Goal: Information Seeking & Learning: Check status

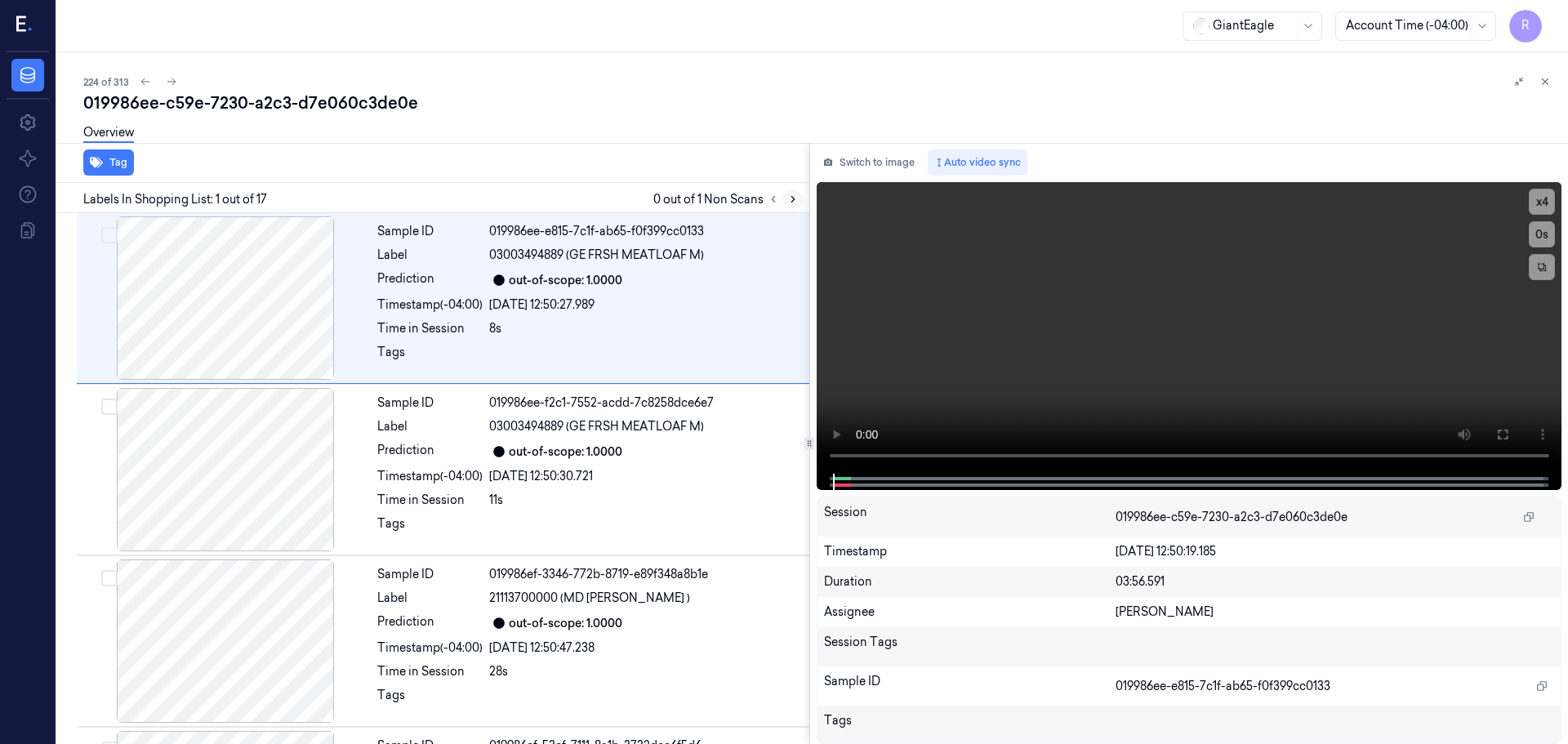
click at [788, 205] on button at bounding box center [793, 199] width 20 height 20
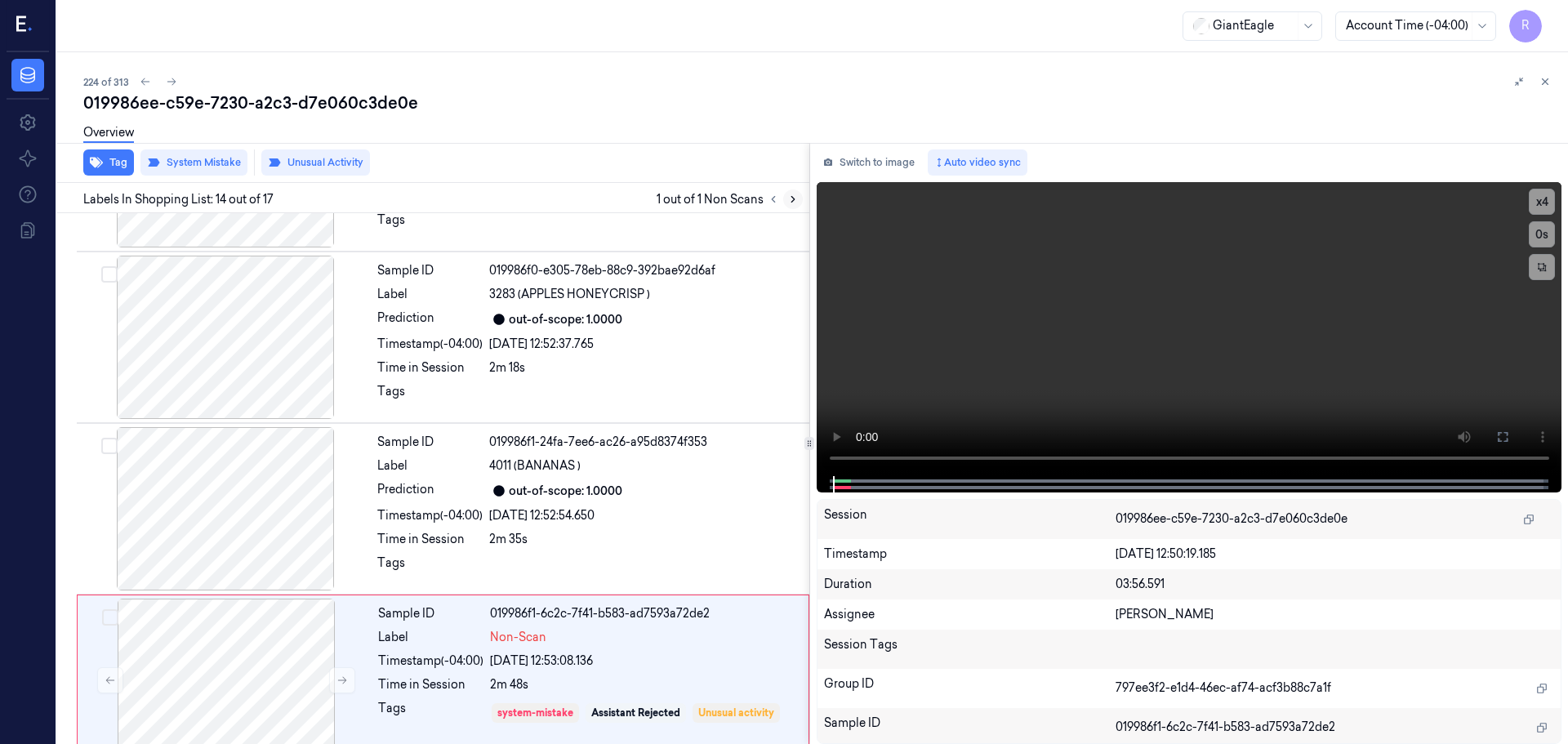
click at [788, 205] on button at bounding box center [793, 199] width 20 height 20
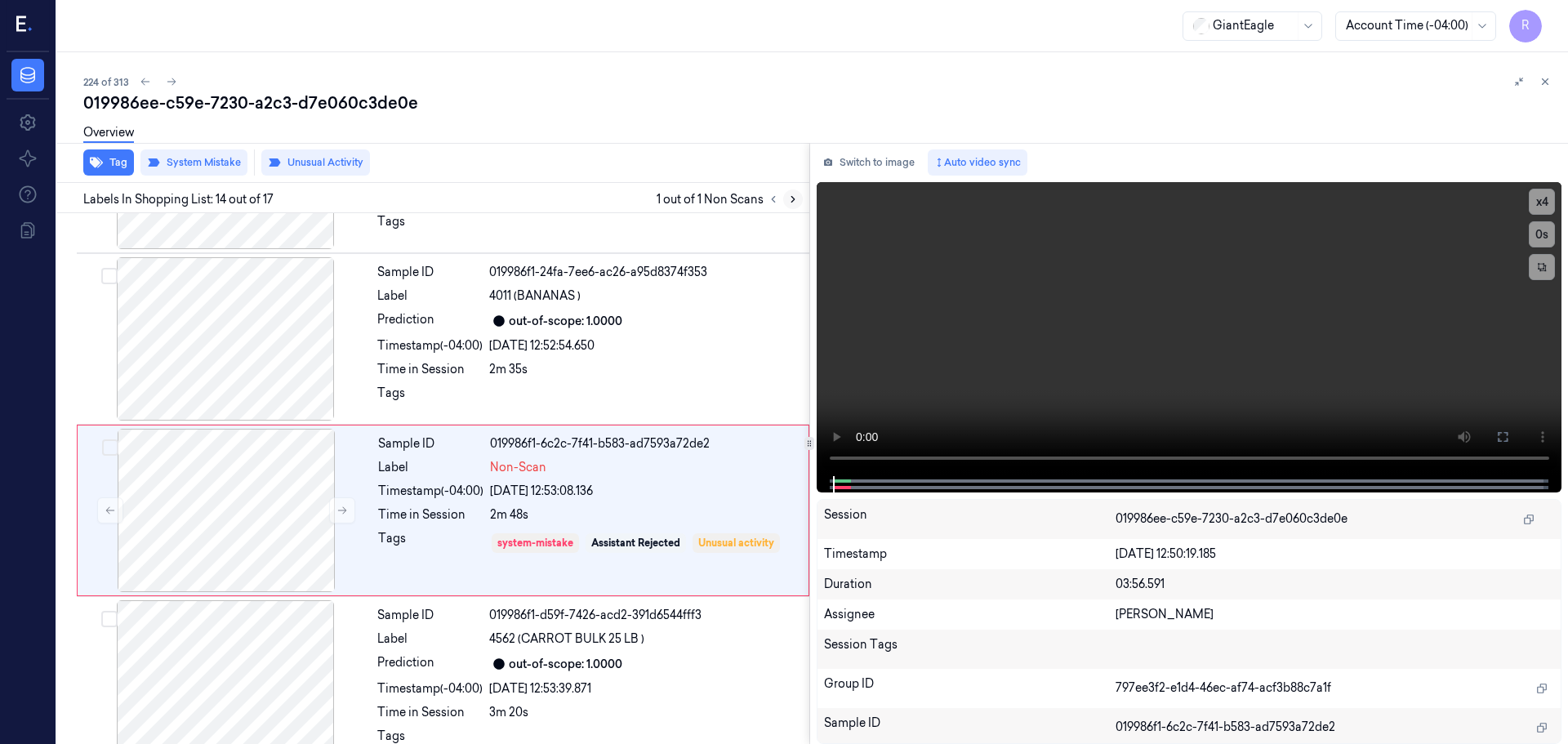
click at [788, 205] on button at bounding box center [793, 199] width 20 height 20
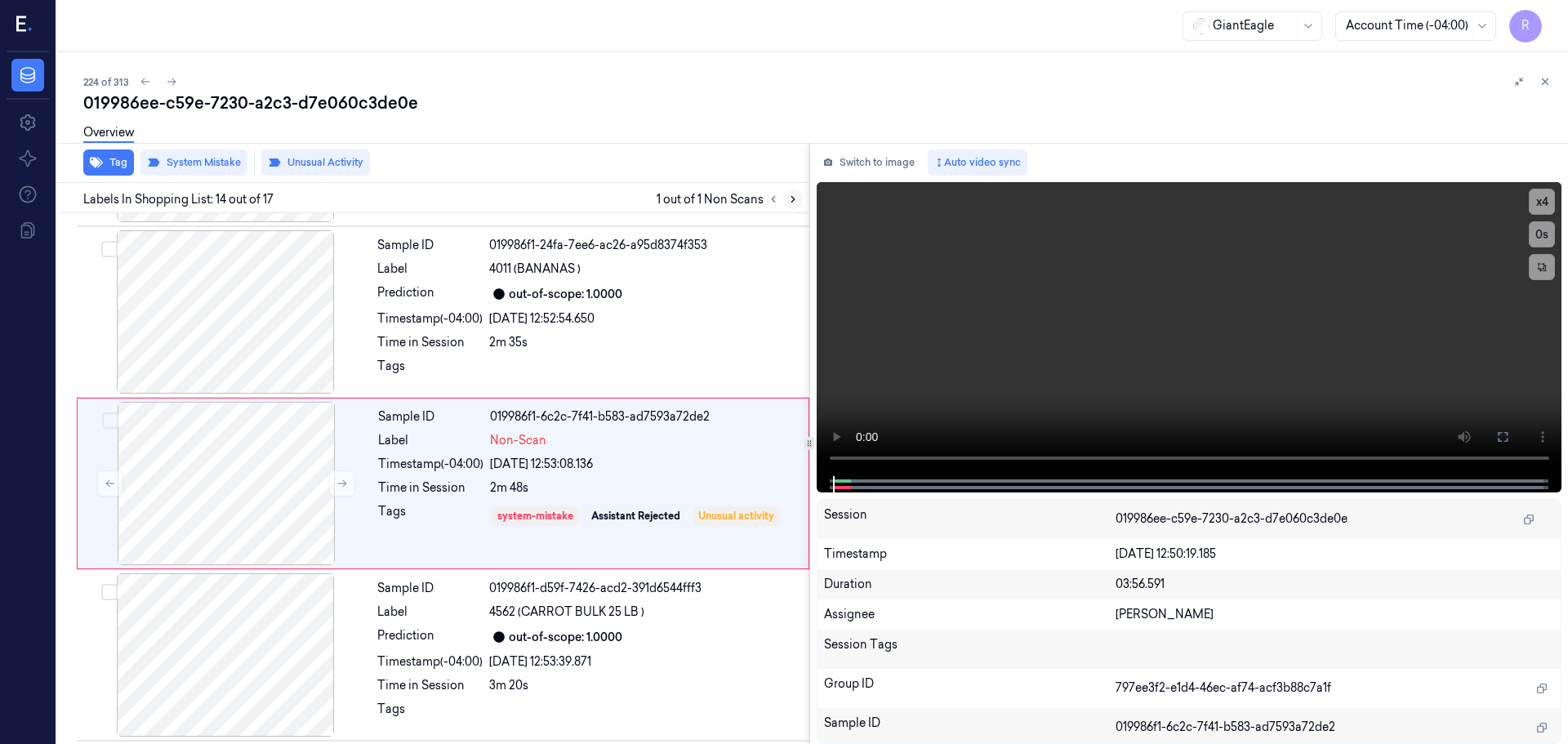
click at [788, 205] on button at bounding box center [793, 199] width 20 height 20
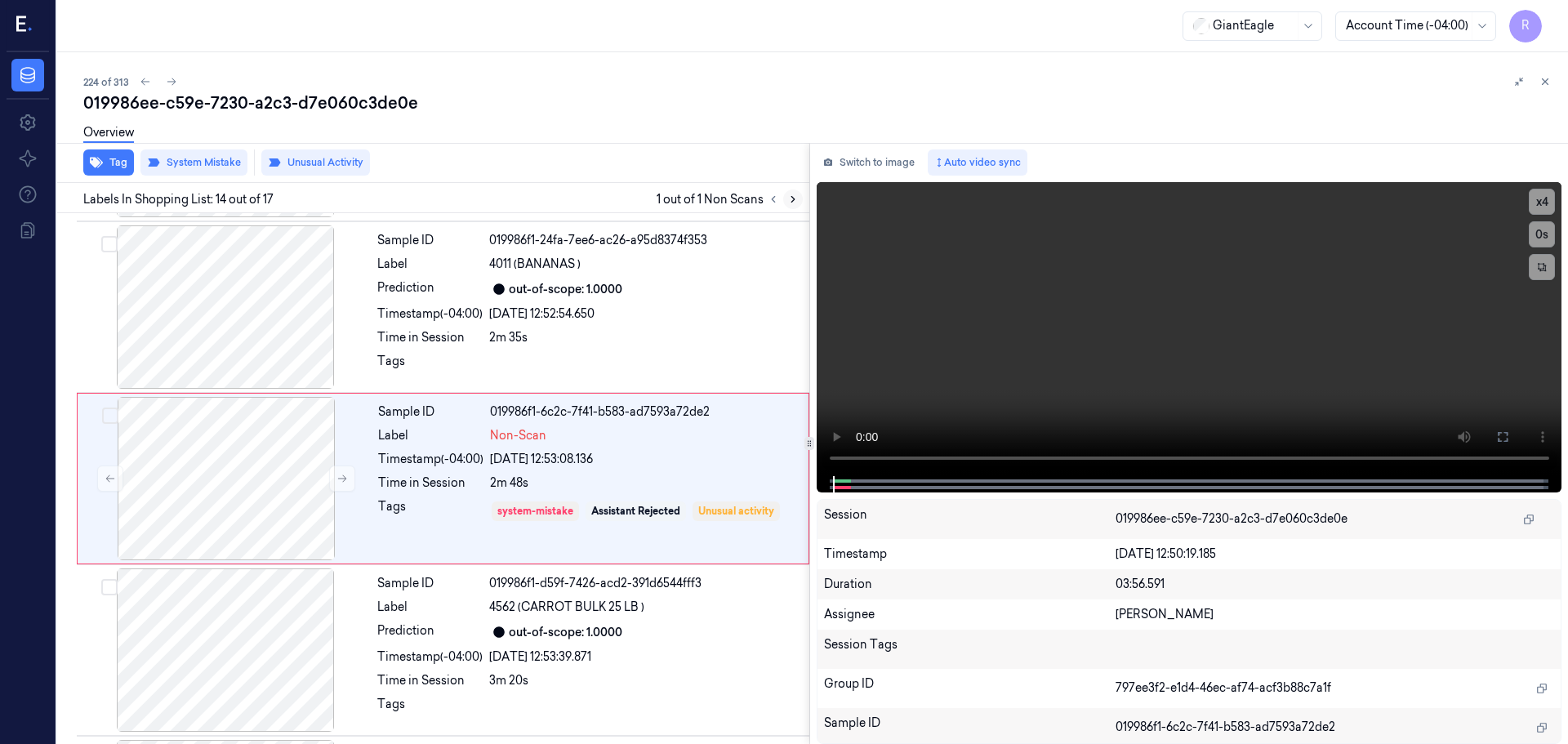
click at [788, 205] on button at bounding box center [793, 199] width 20 height 20
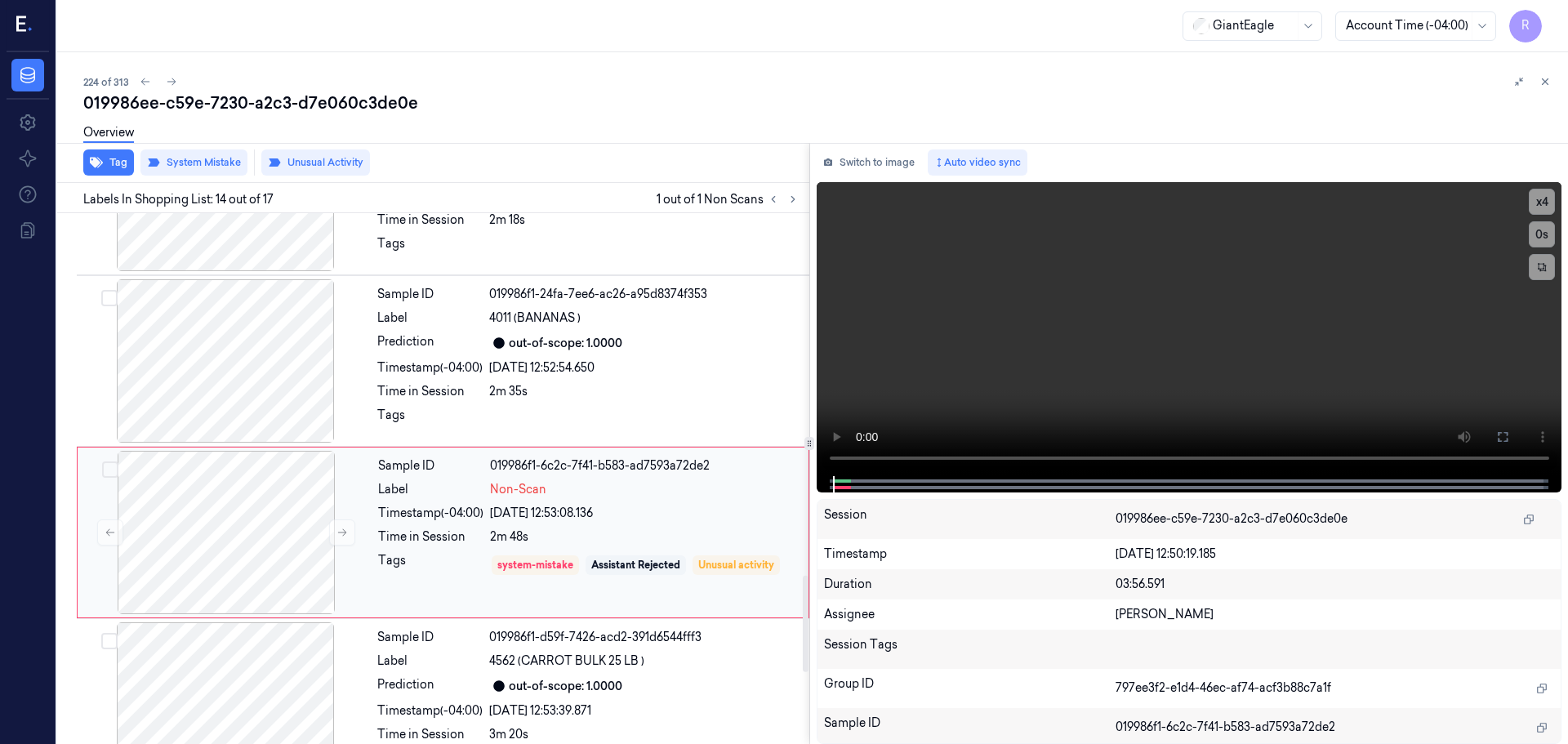
scroll to position [1968, 0]
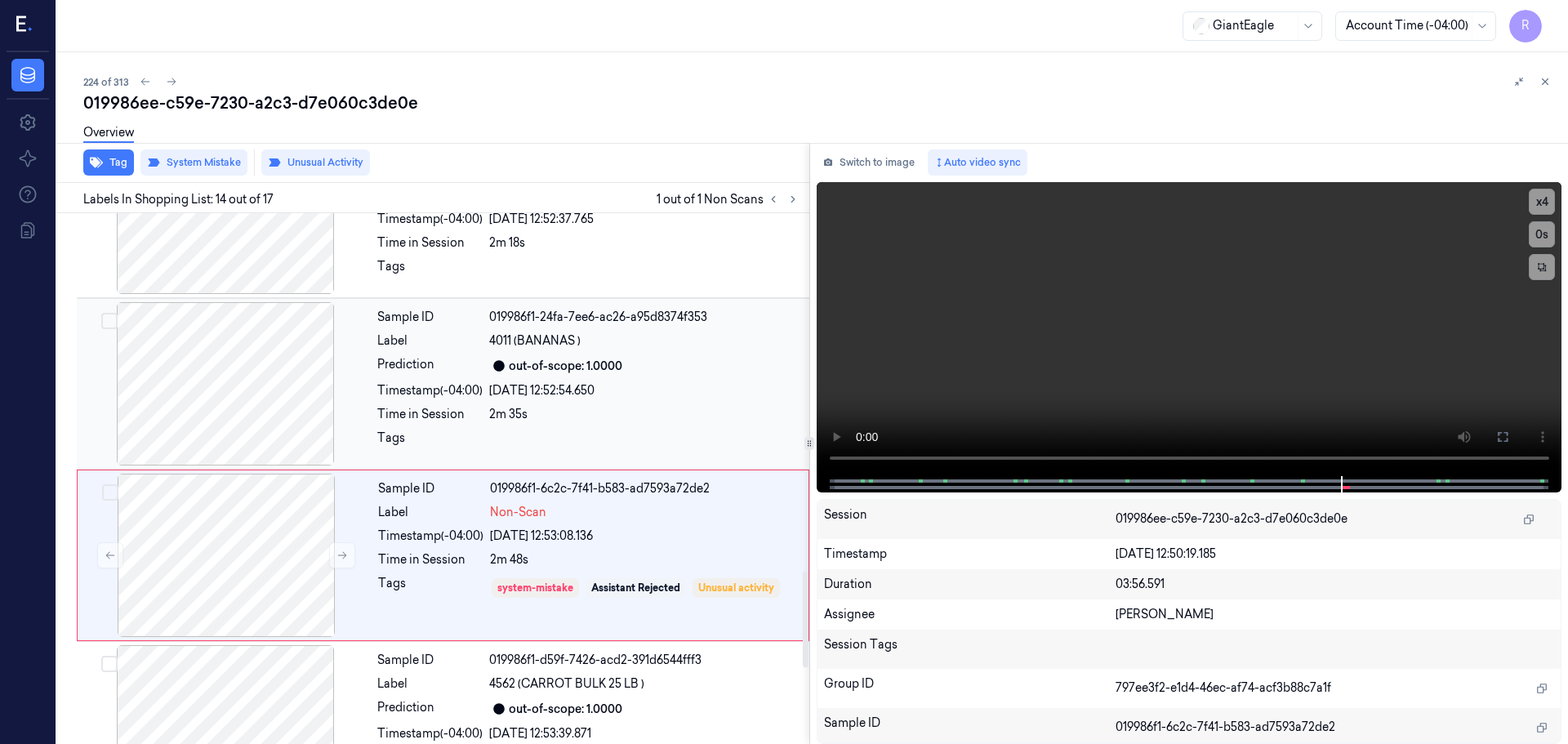
click at [230, 397] on div at bounding box center [226, 383] width 291 height 163
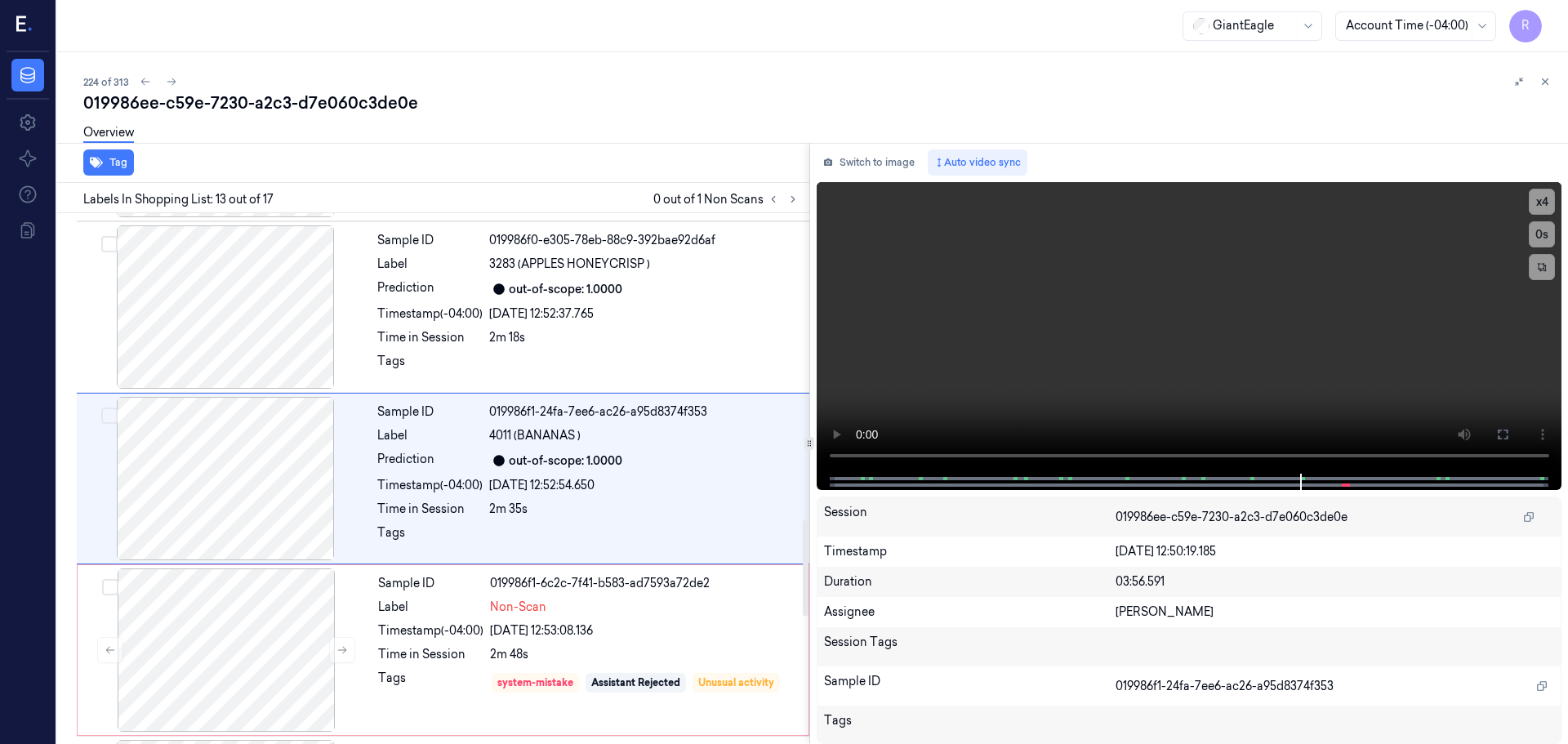
scroll to position [1388, 0]
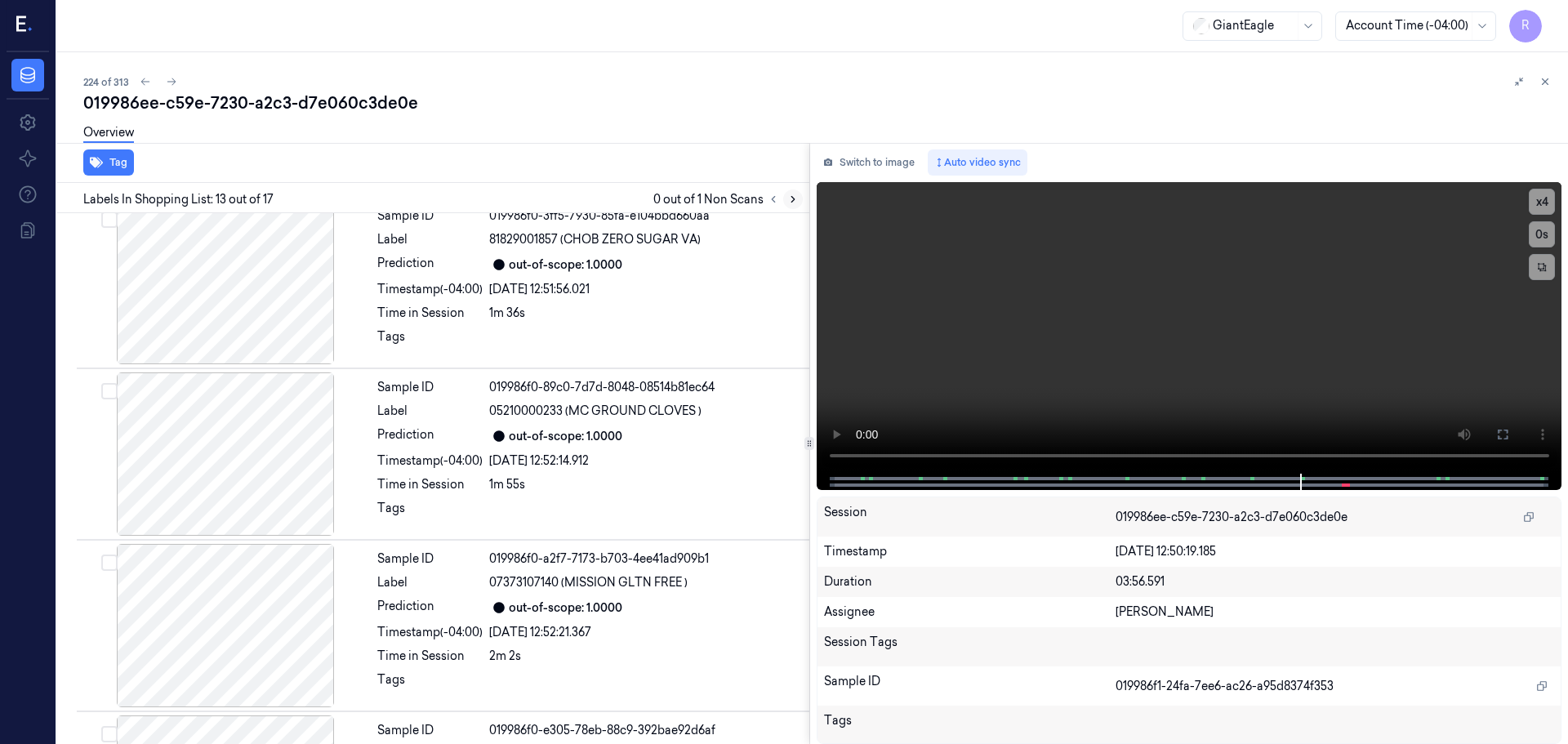
click at [789, 199] on icon at bounding box center [793, 199] width 12 height 12
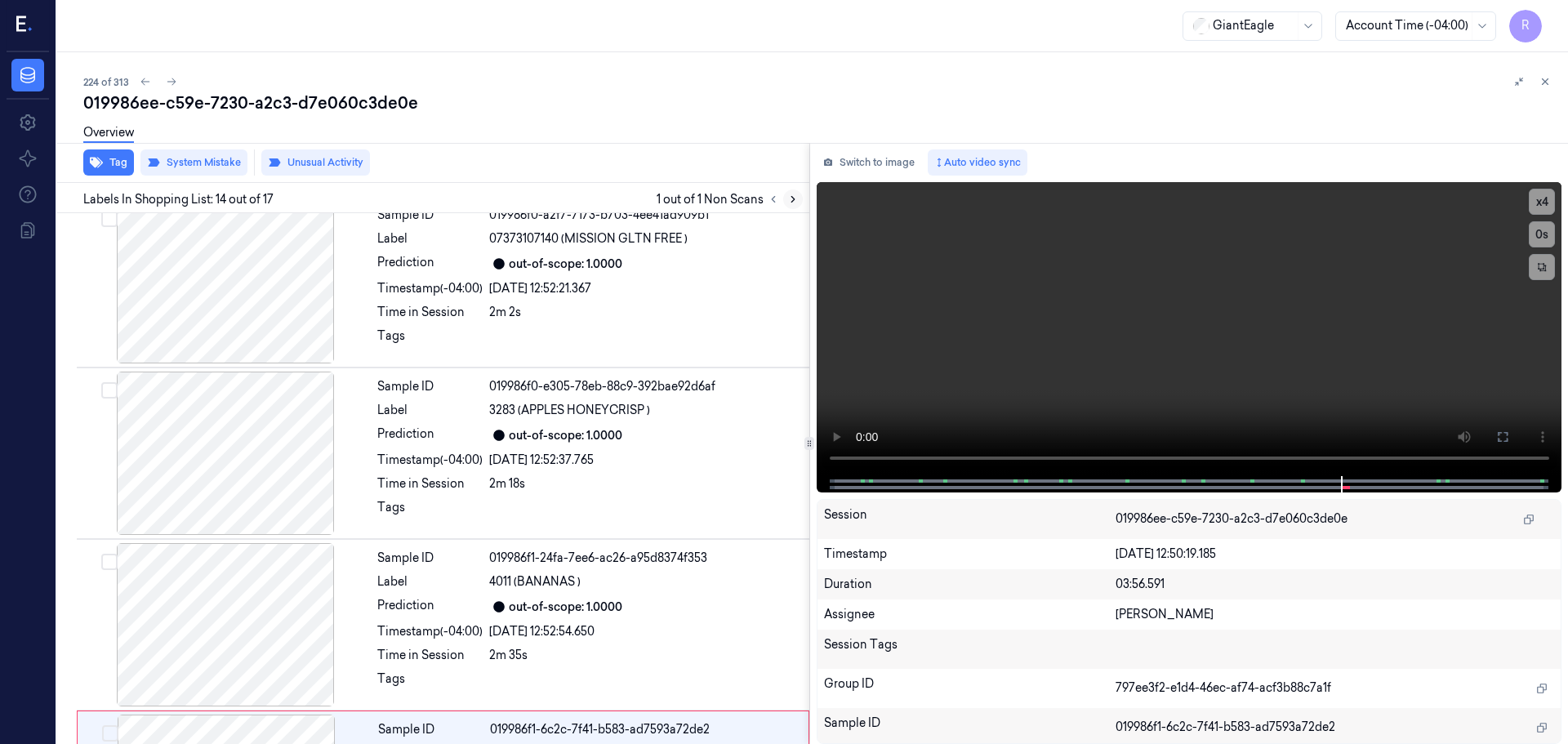
click at [789, 199] on icon at bounding box center [793, 199] width 12 height 12
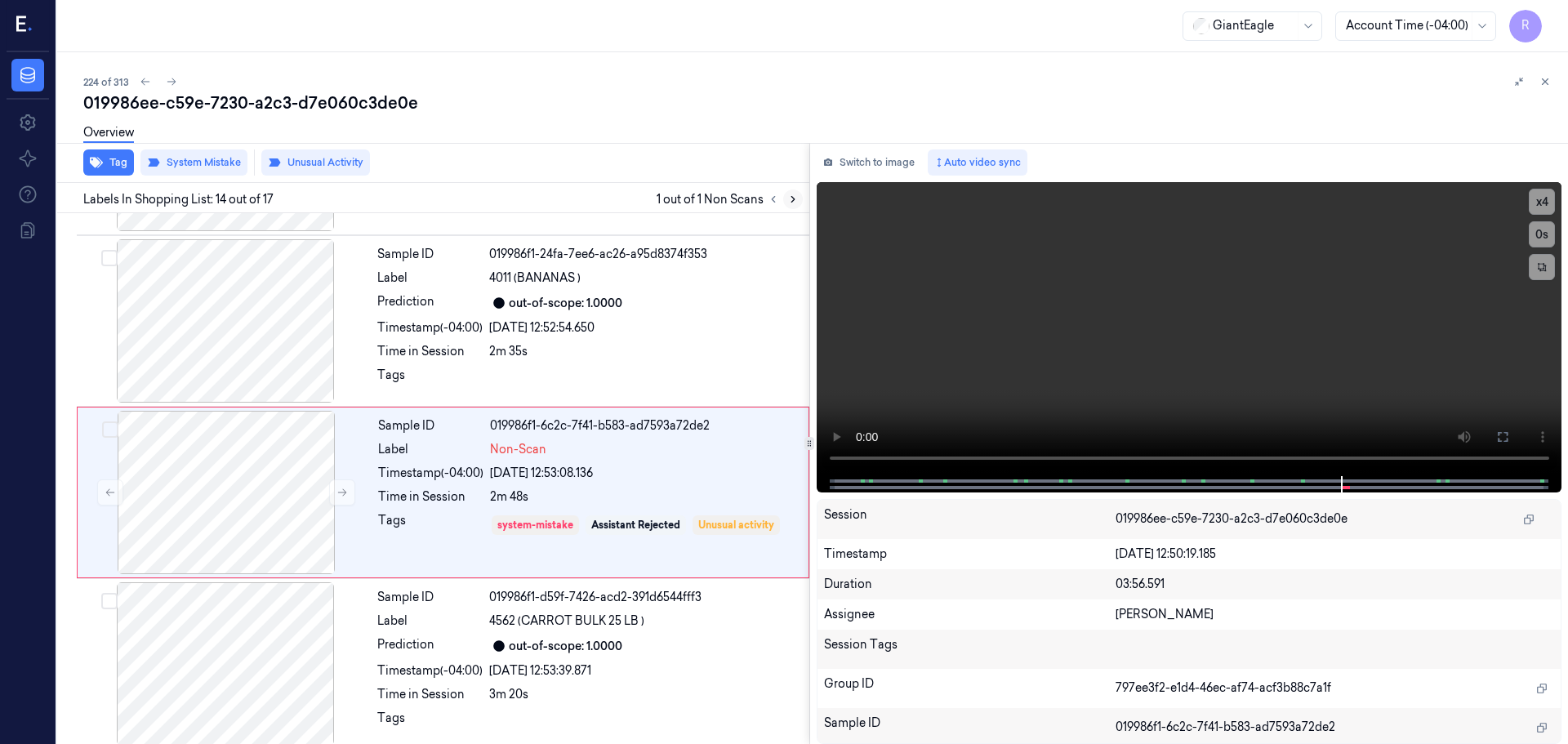
click at [789, 199] on icon at bounding box center [793, 199] width 12 height 12
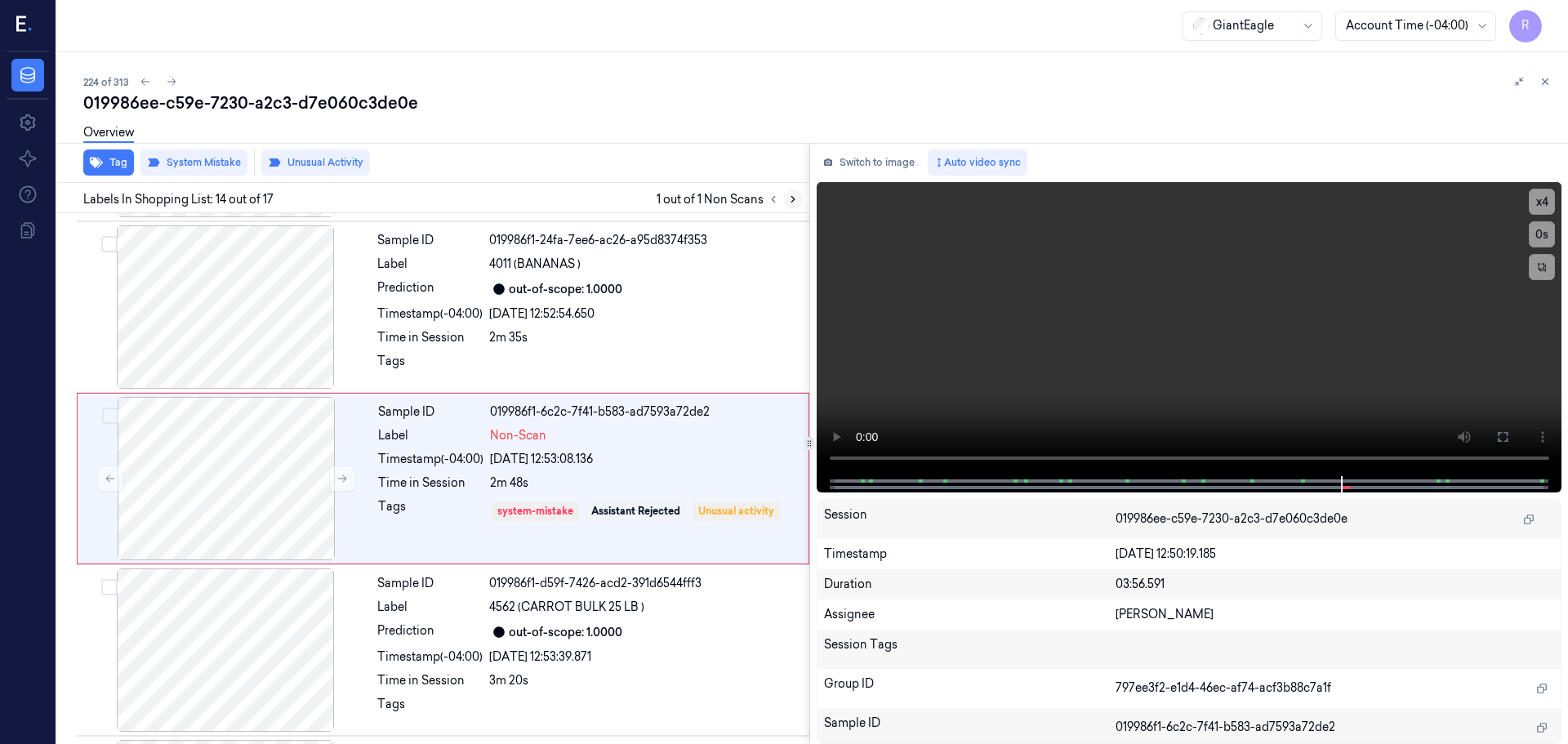
click at [789, 199] on icon at bounding box center [793, 199] width 12 height 12
click at [780, 198] on button at bounding box center [773, 199] width 20 height 20
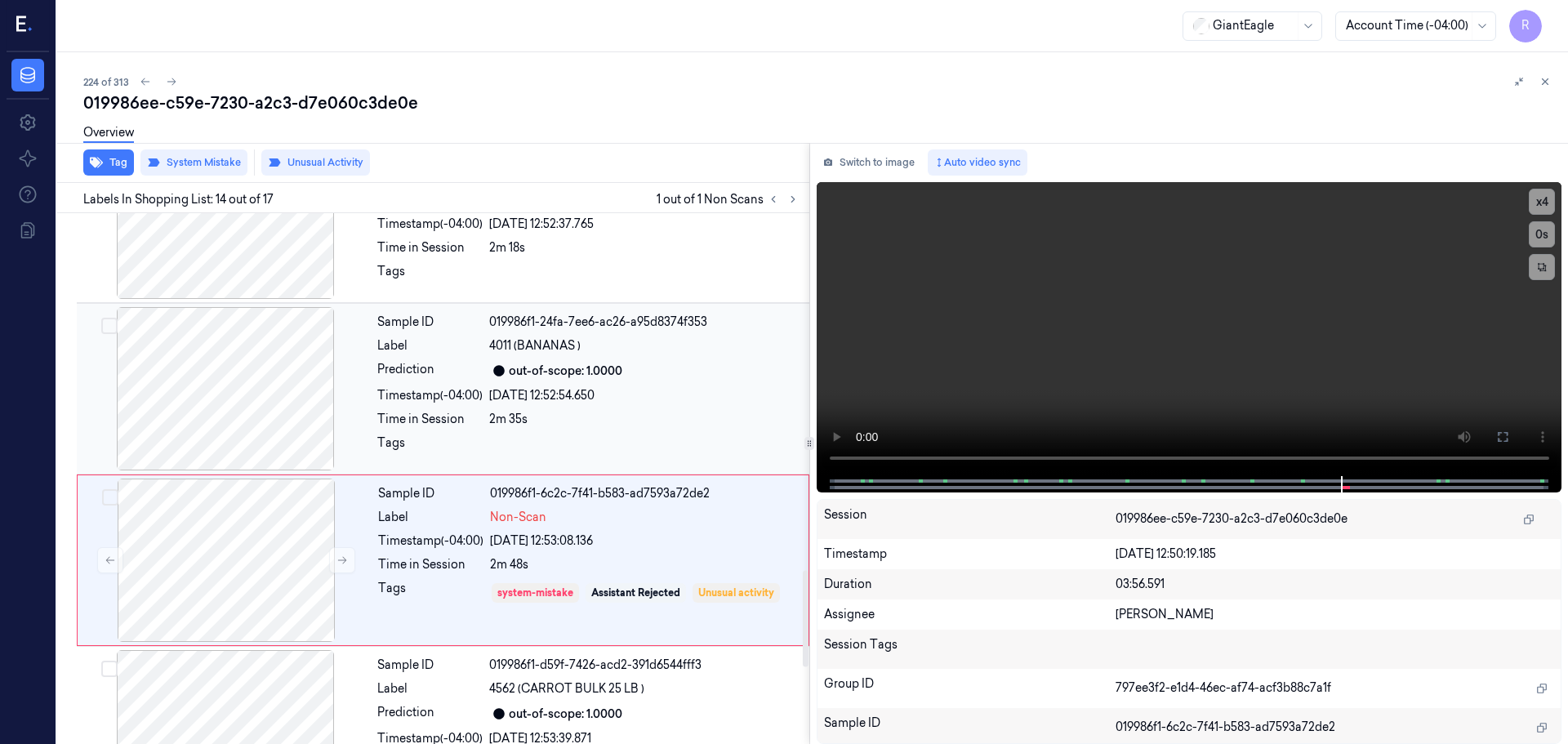
click at [271, 432] on div at bounding box center [226, 389] width 291 height 163
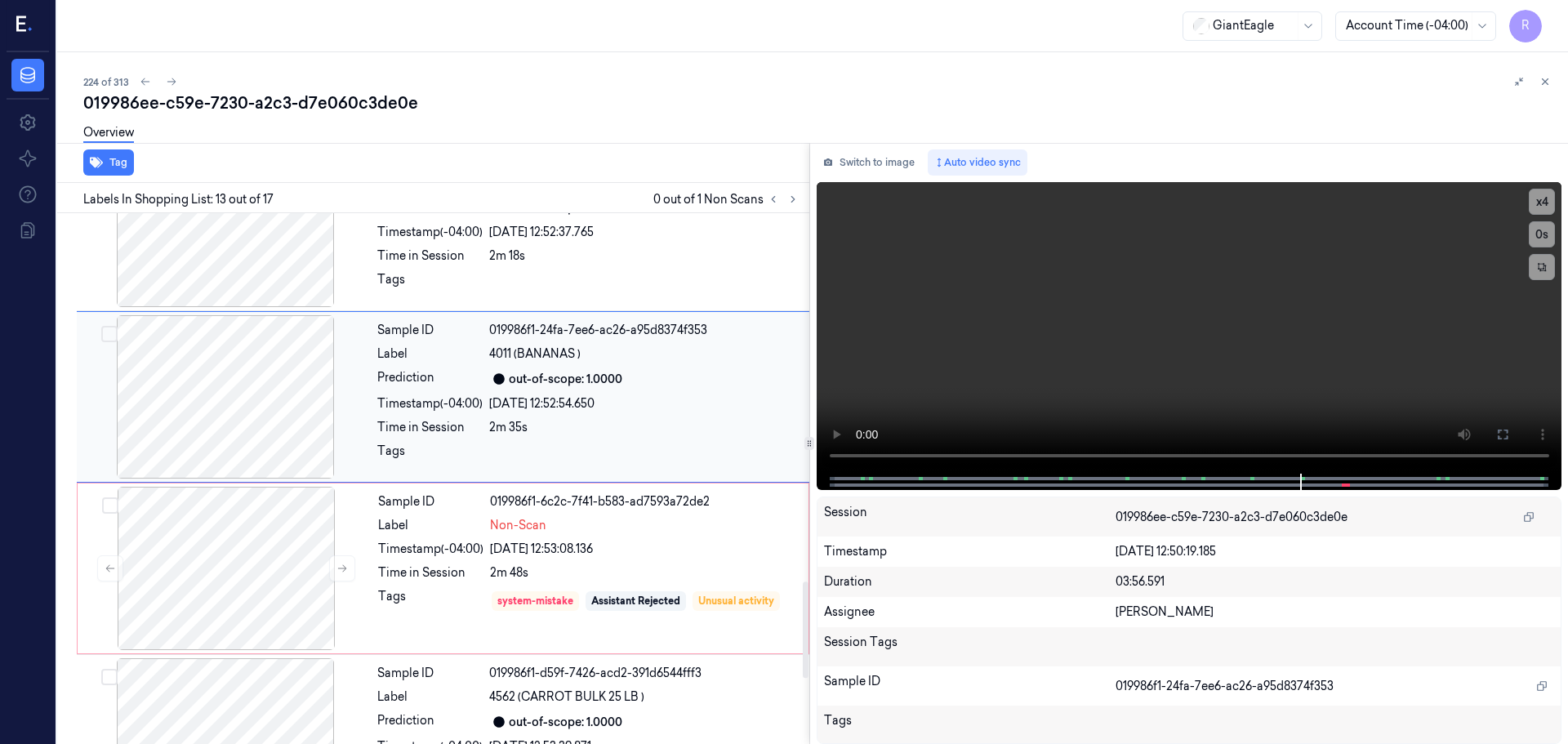
scroll to position [2123, 0]
click at [257, 401] on div at bounding box center [226, 397] width 291 height 163
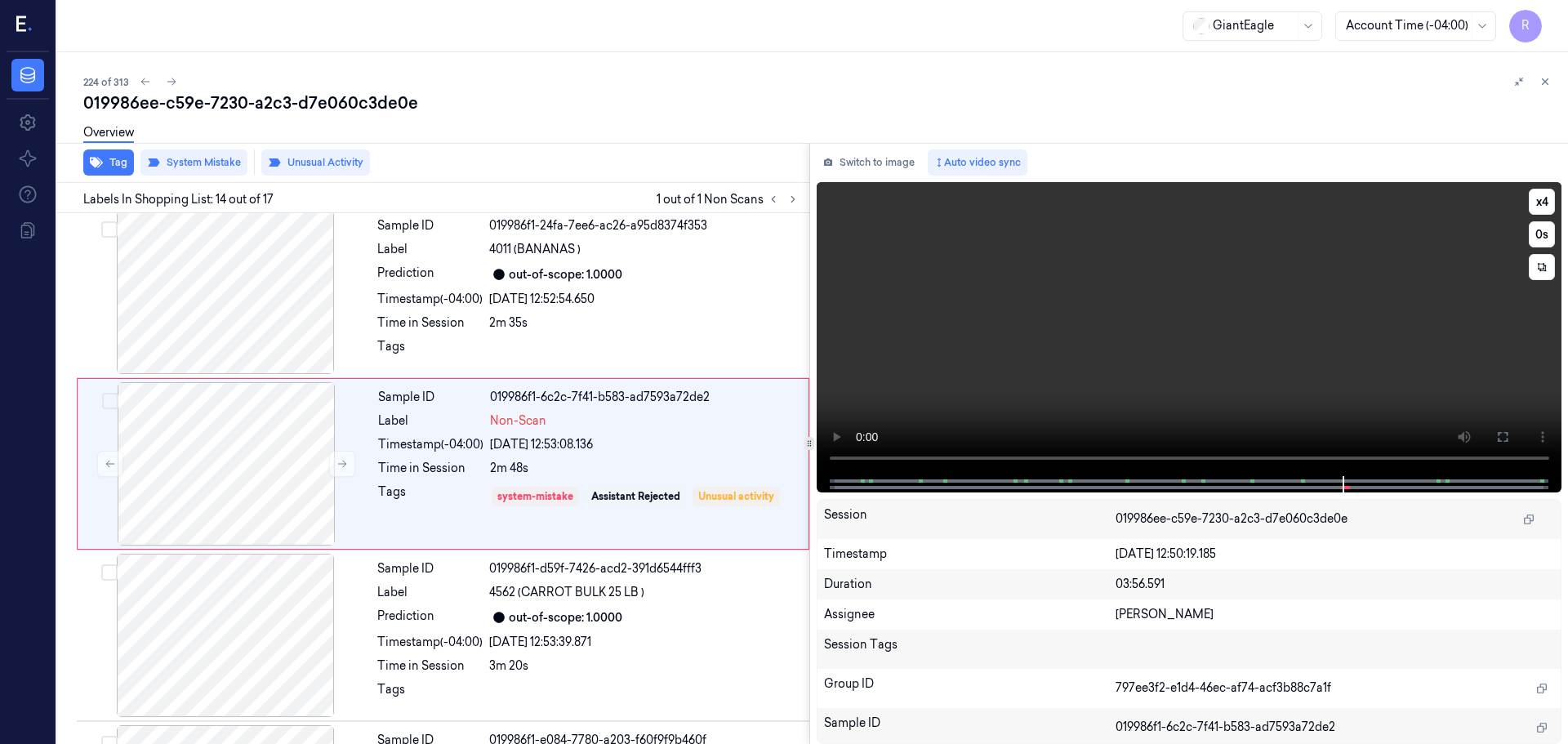
scroll to position [2049, 0]
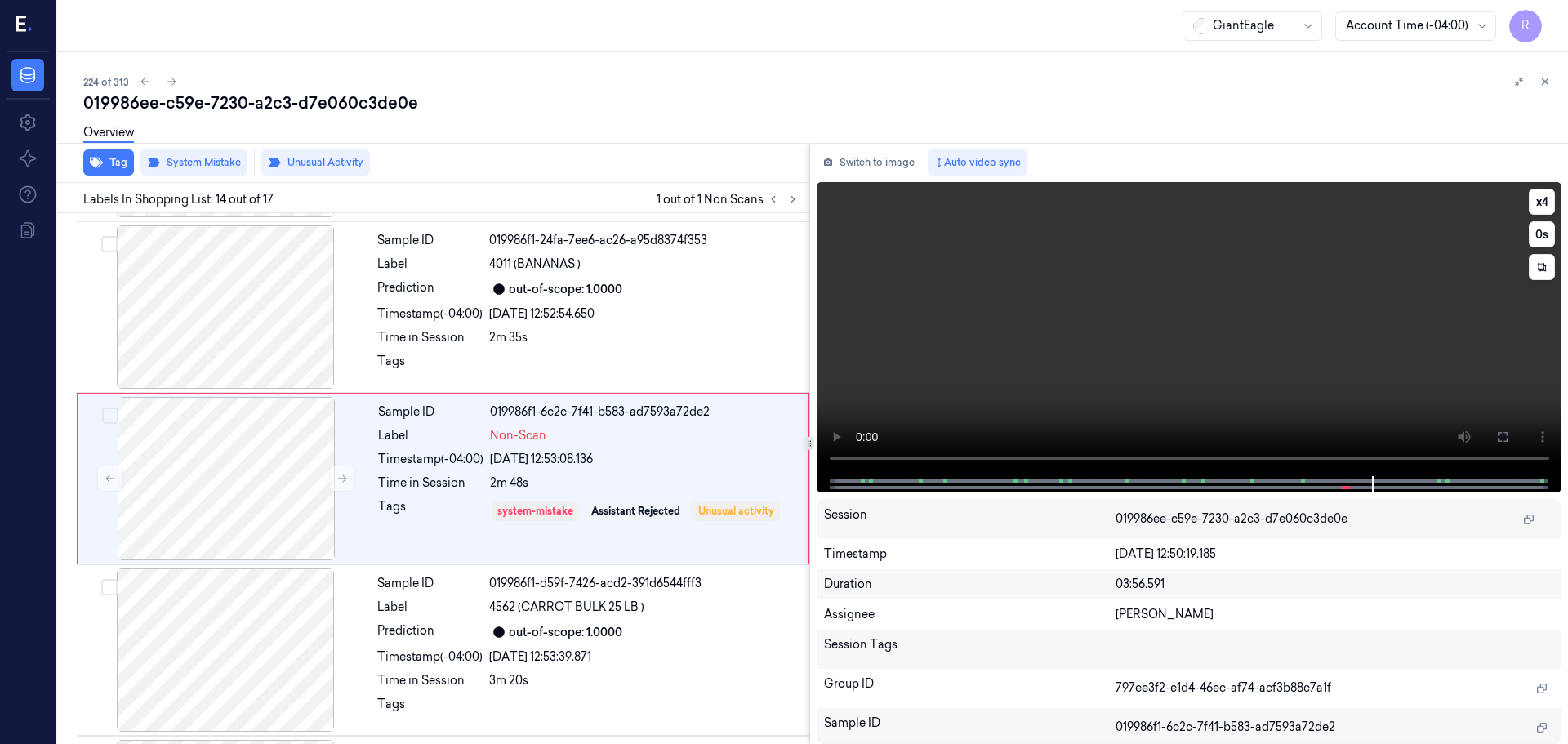
click at [1158, 382] on video at bounding box center [1189, 329] width 746 height 294
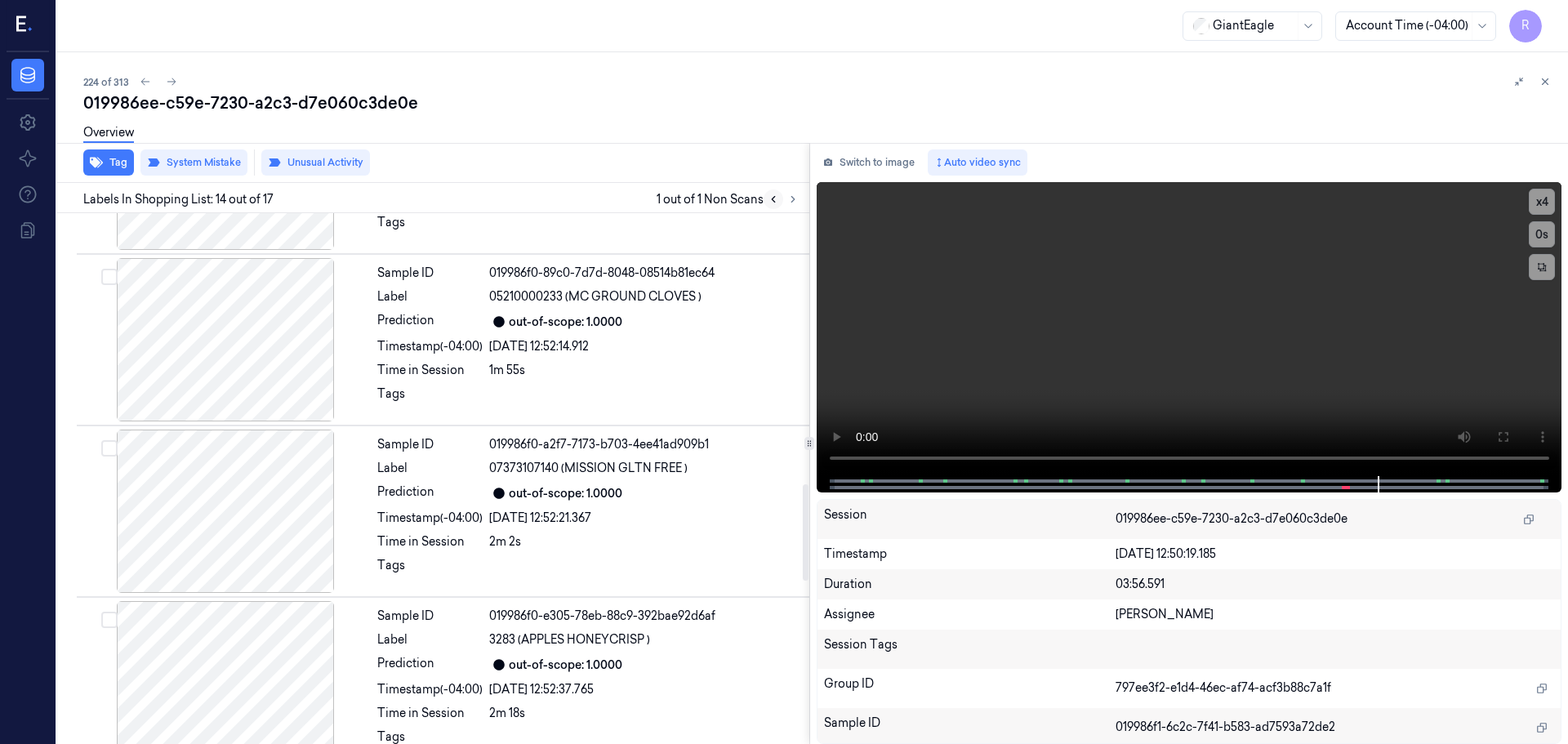
scroll to position [1477, 0]
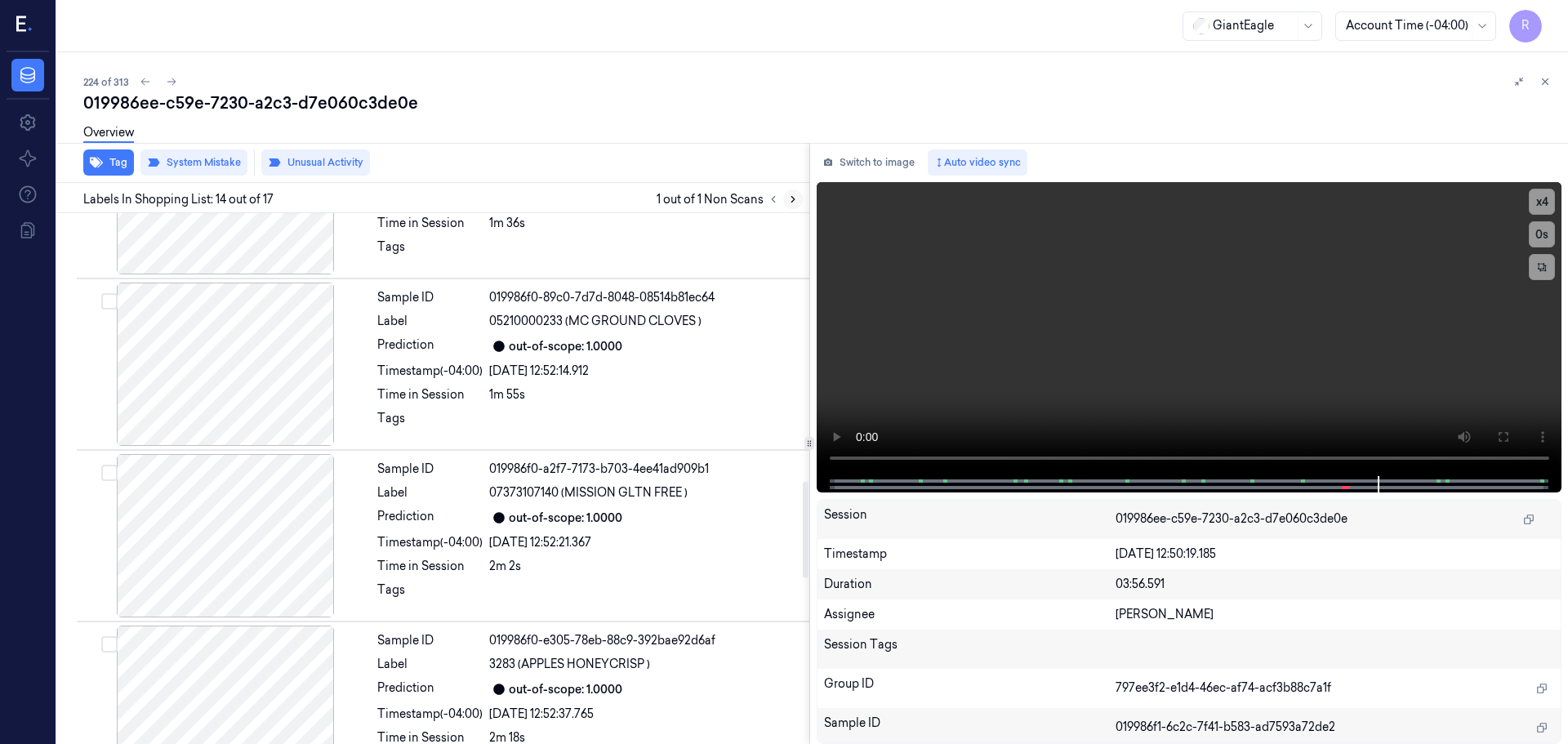
click at [792, 201] on icon at bounding box center [793, 199] width 4 height 5
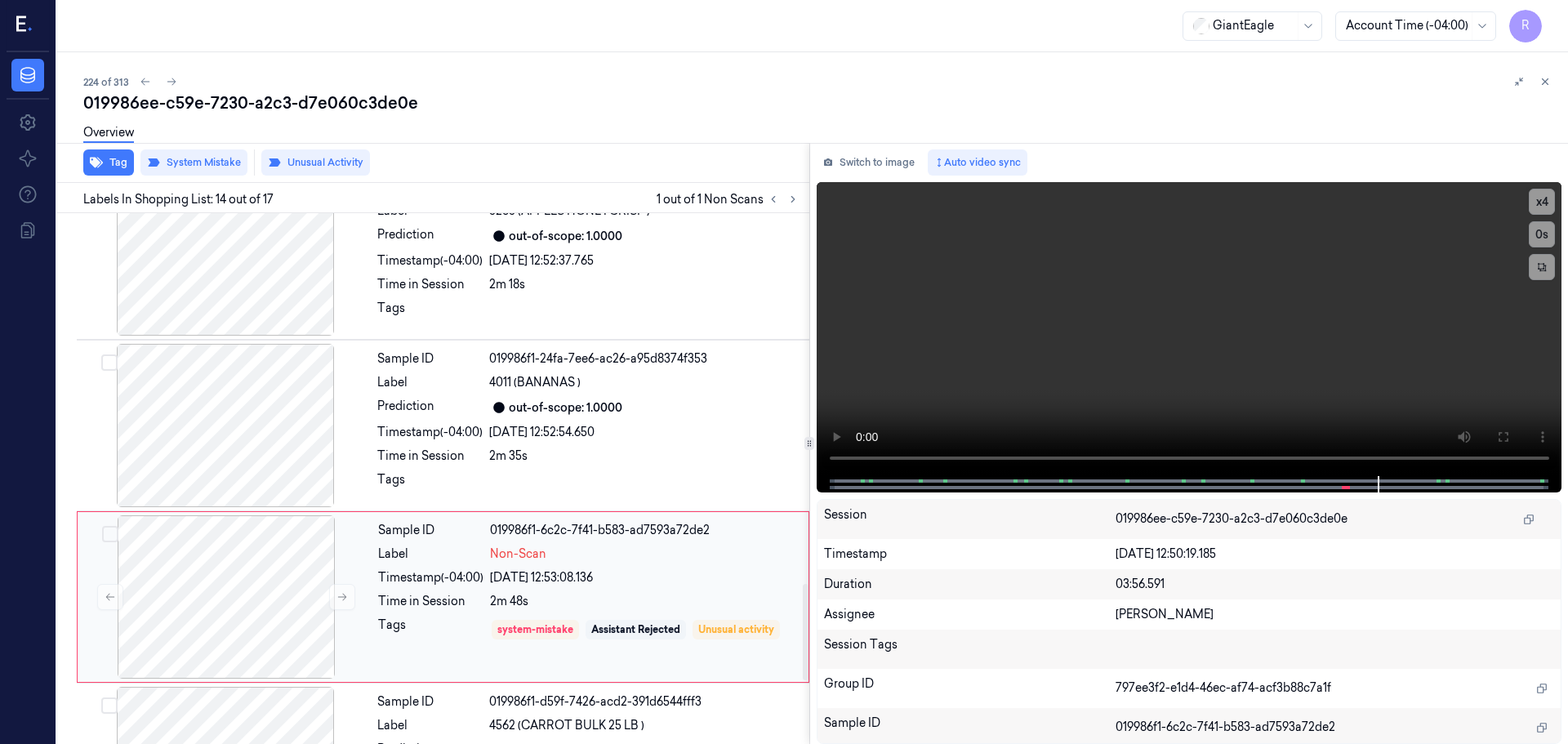
scroll to position [2049, 0]
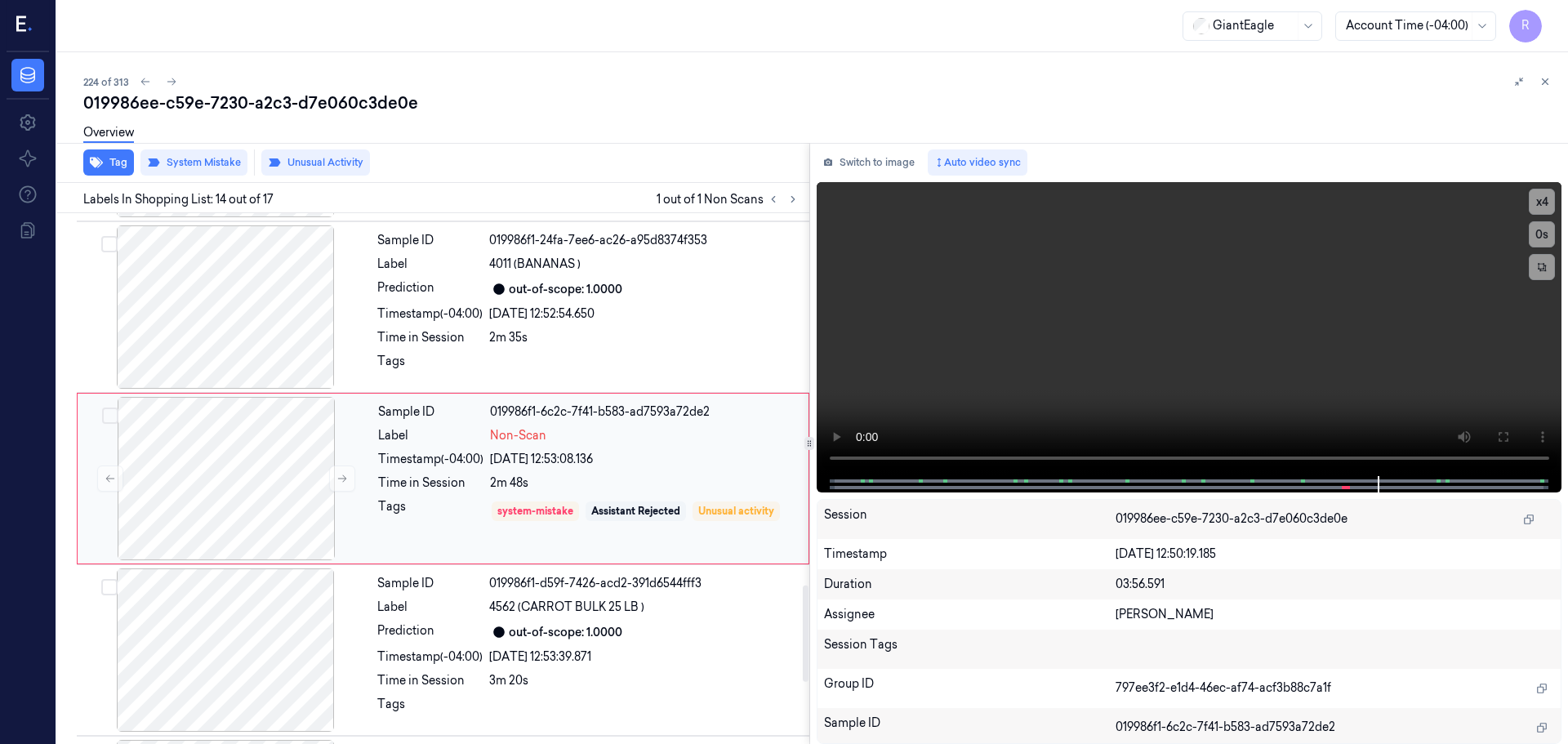
click at [530, 462] on div "[DATE] 12:53:08.136" at bounding box center [645, 459] width 309 height 17
click at [613, 613] on span "4562 (CARROT BULK 25 LB )" at bounding box center [567, 606] width 155 height 17
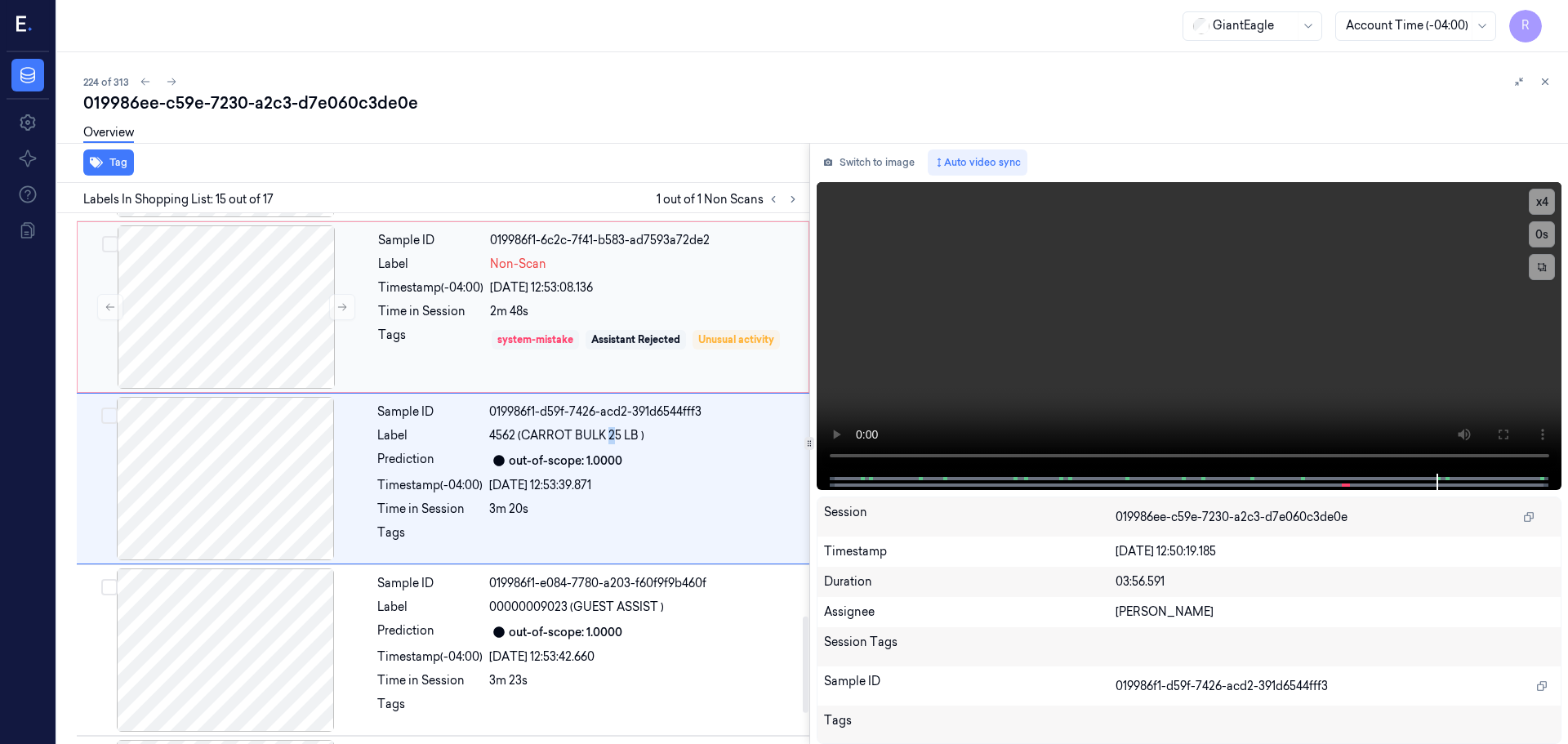
click at [535, 334] on div "system-mistake" at bounding box center [535, 339] width 76 height 14
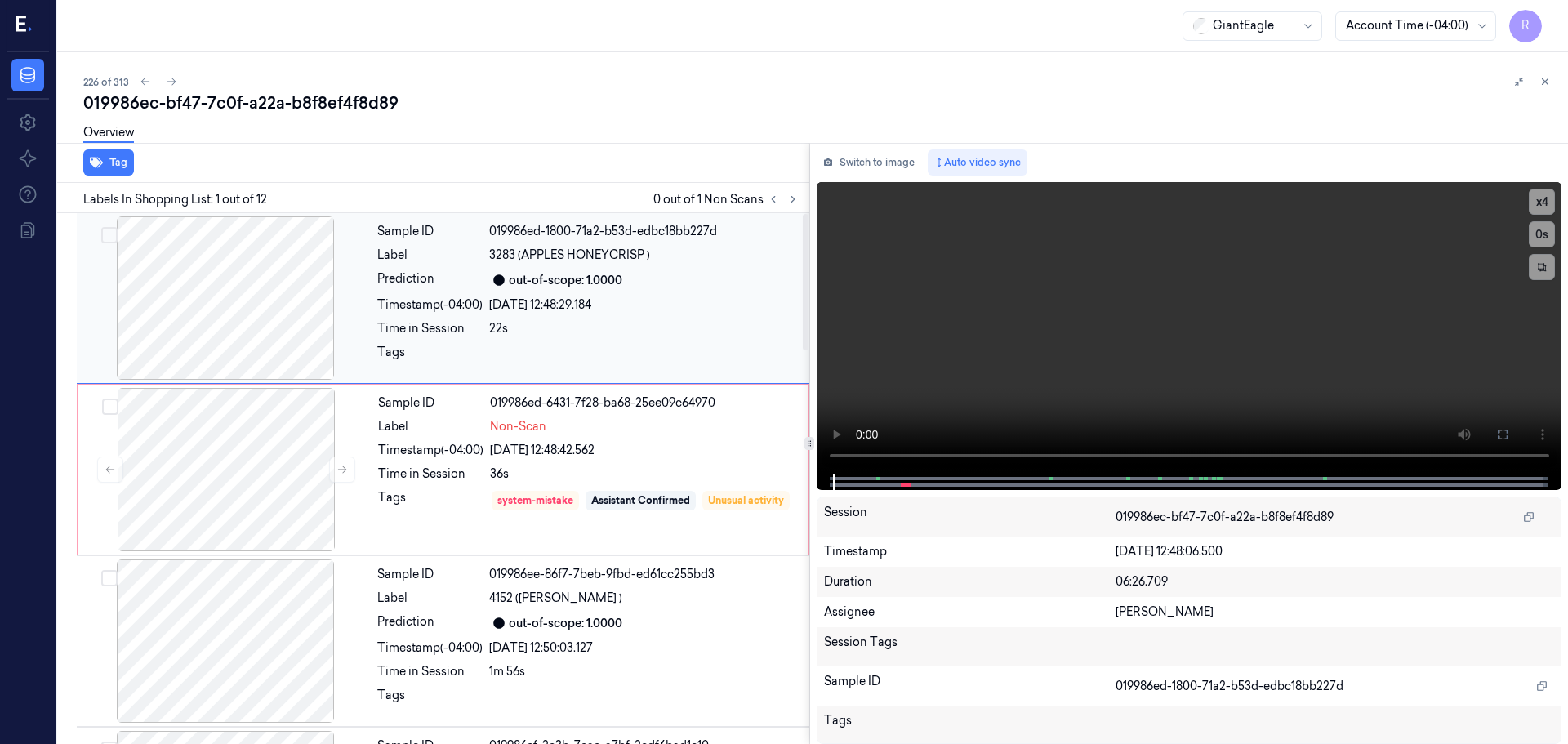
click at [252, 330] on div at bounding box center [226, 297] width 291 height 163
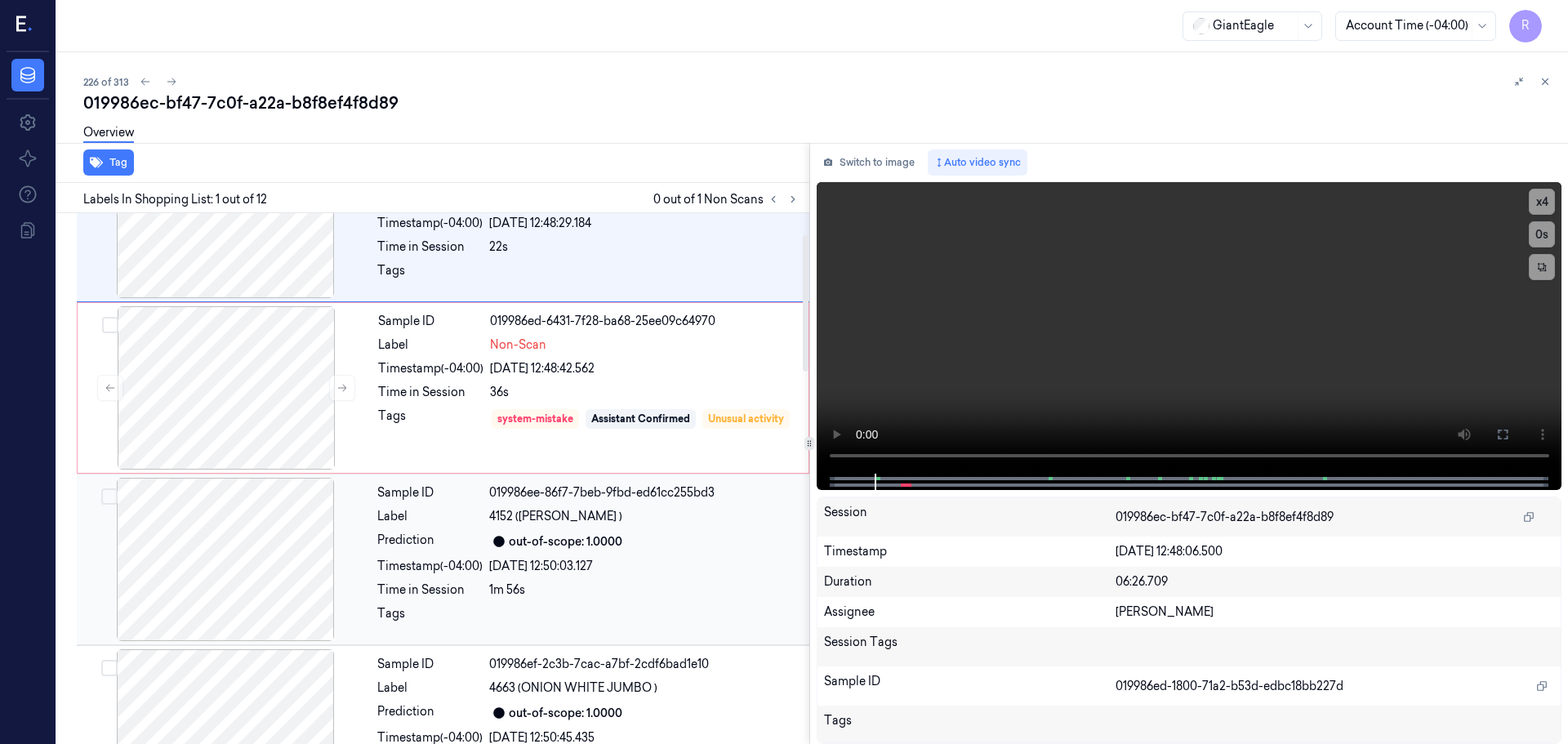
click at [530, 579] on div "Sample ID 019986ee-86f7-7beb-9fbd-ed61cc255bd3 Label 4152 (APL MCINTOSH ) Predi…" at bounding box center [588, 559] width 435 height 163
